Goal: Task Accomplishment & Management: Use online tool/utility

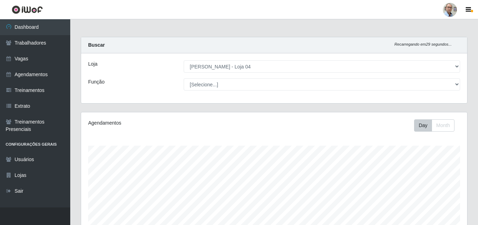
select select "251"
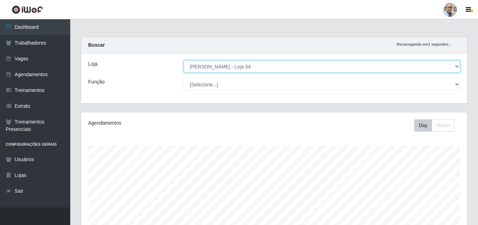
scroll to position [146, 386]
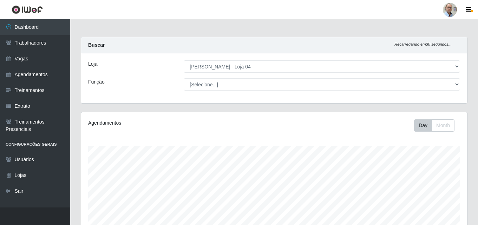
click at [285, 104] on div "Carregando... Buscar Recarregando em 30 segundos... Loja [Selecione...] Mar Ver…" at bounding box center [275, 74] width 398 height 75
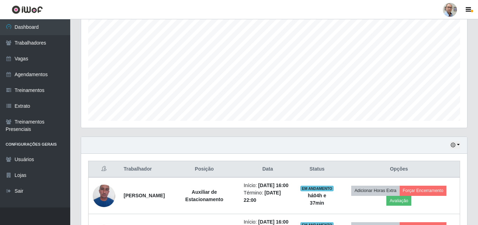
scroll to position [204, 0]
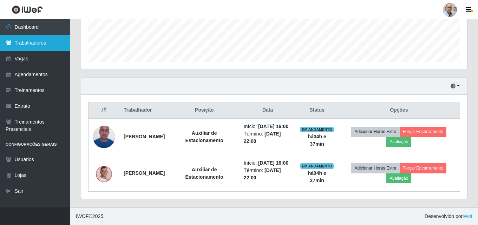
click at [26, 40] on link "Trabalhadores" at bounding box center [35, 43] width 70 height 16
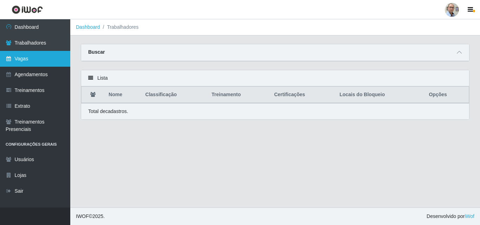
click at [16, 60] on link "Vagas" at bounding box center [35, 59] width 70 height 16
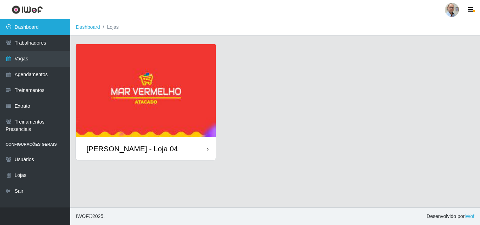
click at [29, 26] on link "Dashboard" at bounding box center [35, 27] width 70 height 16
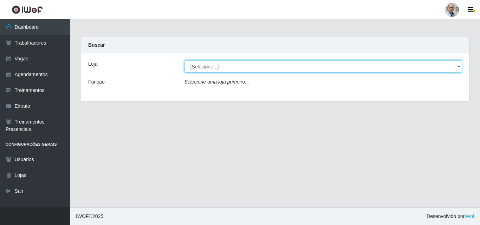
click at [207, 71] on select "[Selecione...] Mar Vermelho - Loja 04" at bounding box center [324, 66] width 278 height 12
select select "251"
click at [185, 60] on select "[Selecione...] Mar Vermelho - Loja 04" at bounding box center [324, 66] width 278 height 12
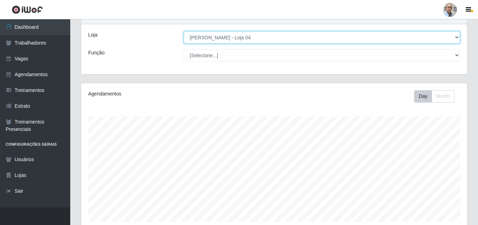
scroll to position [28, 0]
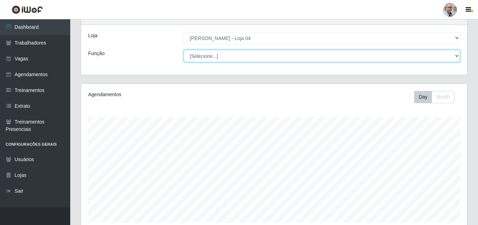
click at [221, 53] on select "[Selecione...] ASG ASG + ASG ++ Auxiliar de Depósito Auxiliar de Depósito + Aux…" at bounding box center [322, 56] width 277 height 12
click at [184, 50] on select "[Selecione...] ASG ASG + ASG ++ Auxiliar de Depósito Auxiliar de Depósito + Aux…" at bounding box center [322, 56] width 277 height 12
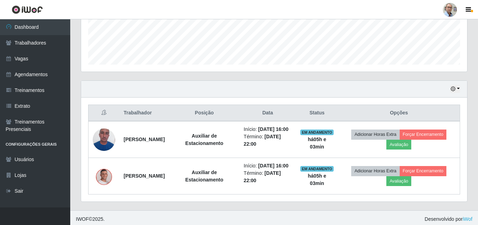
scroll to position [204, 0]
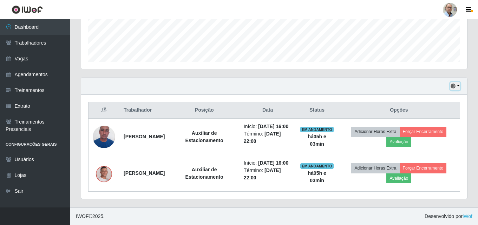
click at [457, 82] on button "button" at bounding box center [456, 86] width 10 height 8
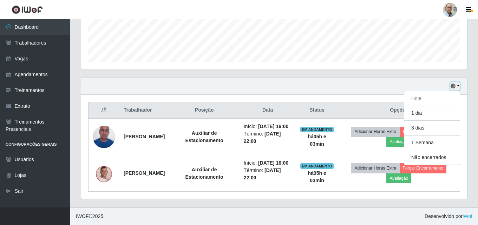
click at [457, 82] on button "button" at bounding box center [456, 86] width 10 height 8
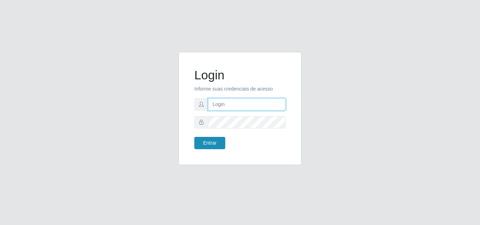
type input "[EMAIL_ADDRESS][DOMAIN_NAME]"
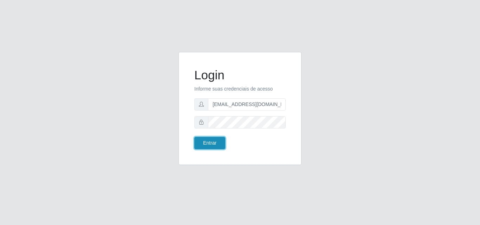
click at [216, 142] on button "Entrar" at bounding box center [209, 143] width 31 height 12
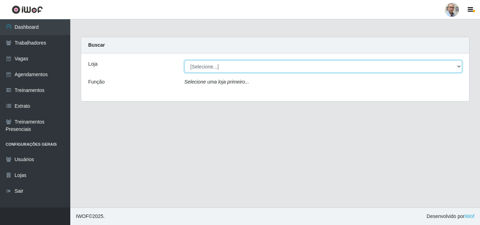
click at [219, 69] on select "[Selecione...] Mar Vermelho - Loja 04" at bounding box center [324, 66] width 278 height 12
select select "251"
click at [185, 60] on select "[Selecione...] Mar Vermelho - Loja 04" at bounding box center [324, 66] width 278 height 12
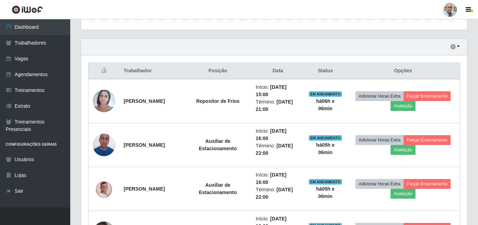
scroll to position [246, 0]
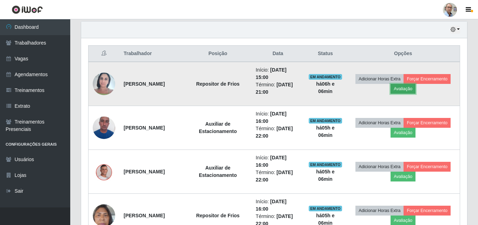
click at [405, 88] on button "Avaliação" at bounding box center [403, 89] width 25 height 10
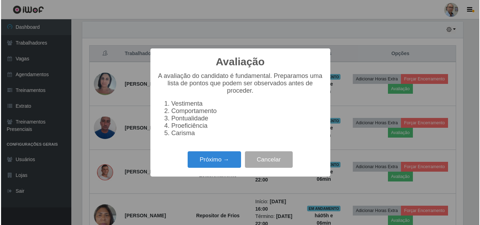
scroll to position [146, 383]
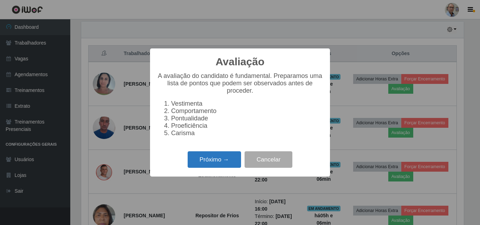
click at [208, 162] on button "Próximo →" at bounding box center [214, 159] width 53 height 17
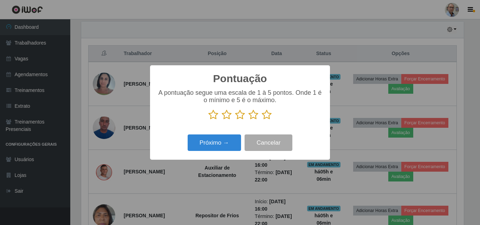
click at [266, 116] on icon at bounding box center [267, 115] width 10 height 11
click at [262, 120] on input "radio" at bounding box center [262, 120] width 0 height 0
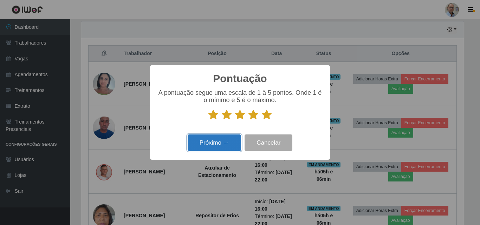
click at [211, 143] on button "Próximo →" at bounding box center [214, 143] width 53 height 17
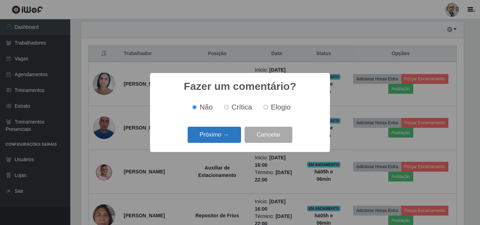
click at [213, 139] on button "Próximo →" at bounding box center [214, 135] width 53 height 17
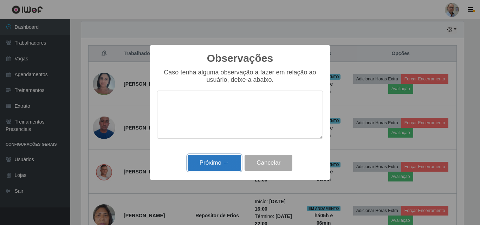
click at [212, 159] on button "Próximo →" at bounding box center [214, 163] width 53 height 17
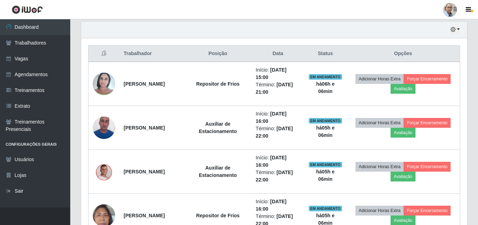
scroll to position [146, 386]
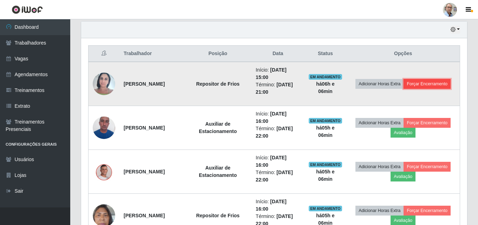
click at [432, 84] on button "Forçar Encerramento" at bounding box center [427, 84] width 47 height 10
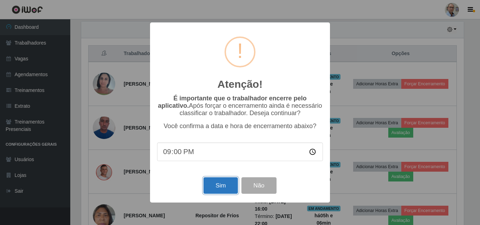
click at [221, 188] on button "Sim" at bounding box center [221, 186] width 34 height 17
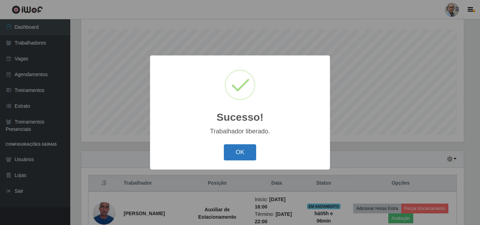
click at [233, 152] on button "OK" at bounding box center [240, 152] width 33 height 17
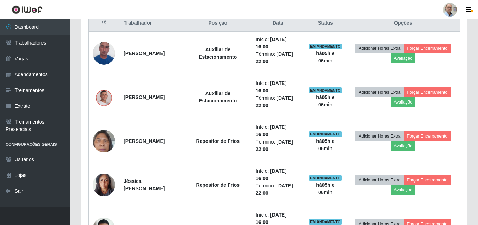
scroll to position [292, 0]
